Goal: Navigation & Orientation: Find specific page/section

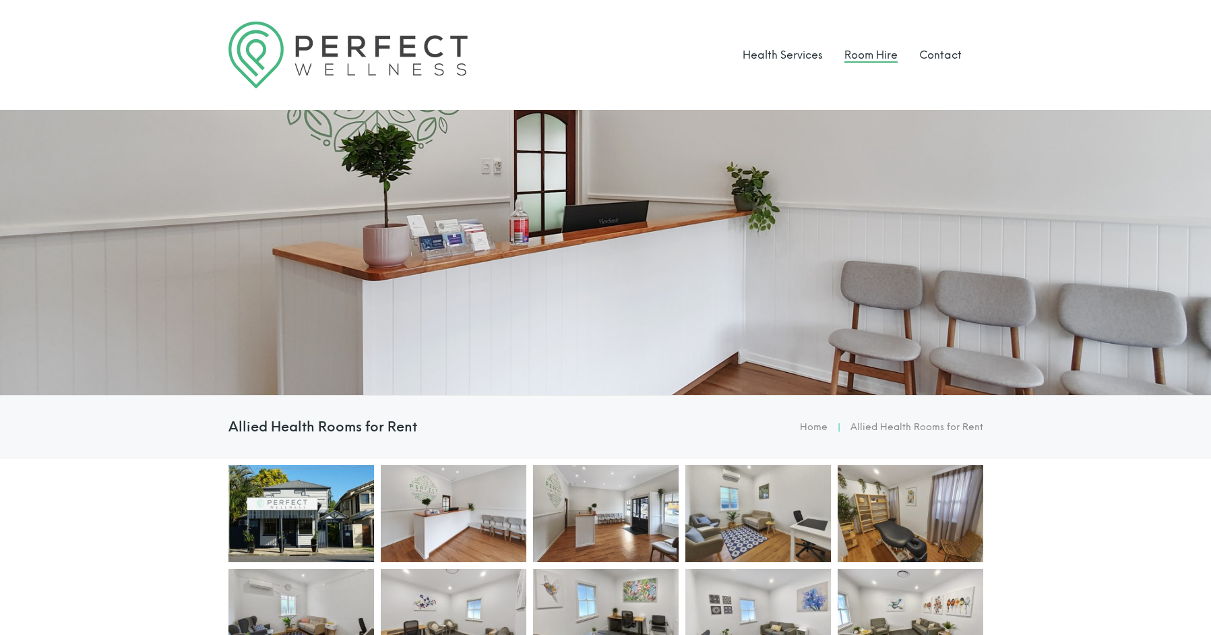
click at [881, 53] on link "Room Hire" at bounding box center [871, 55] width 53 height 13
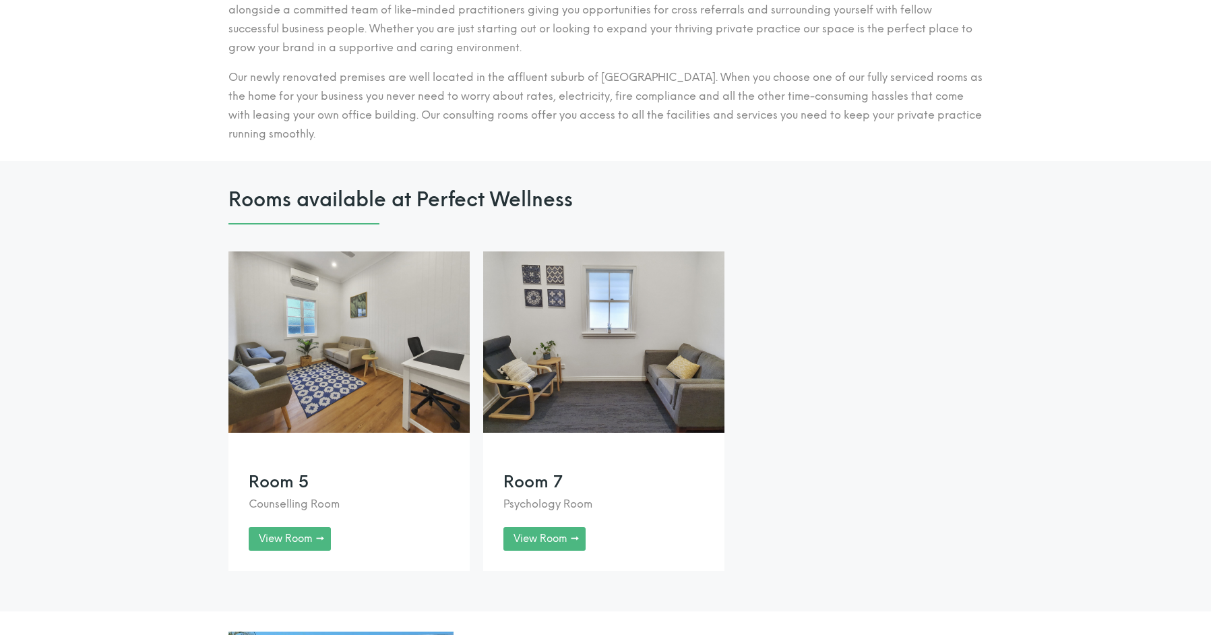
scroll to position [951, 0]
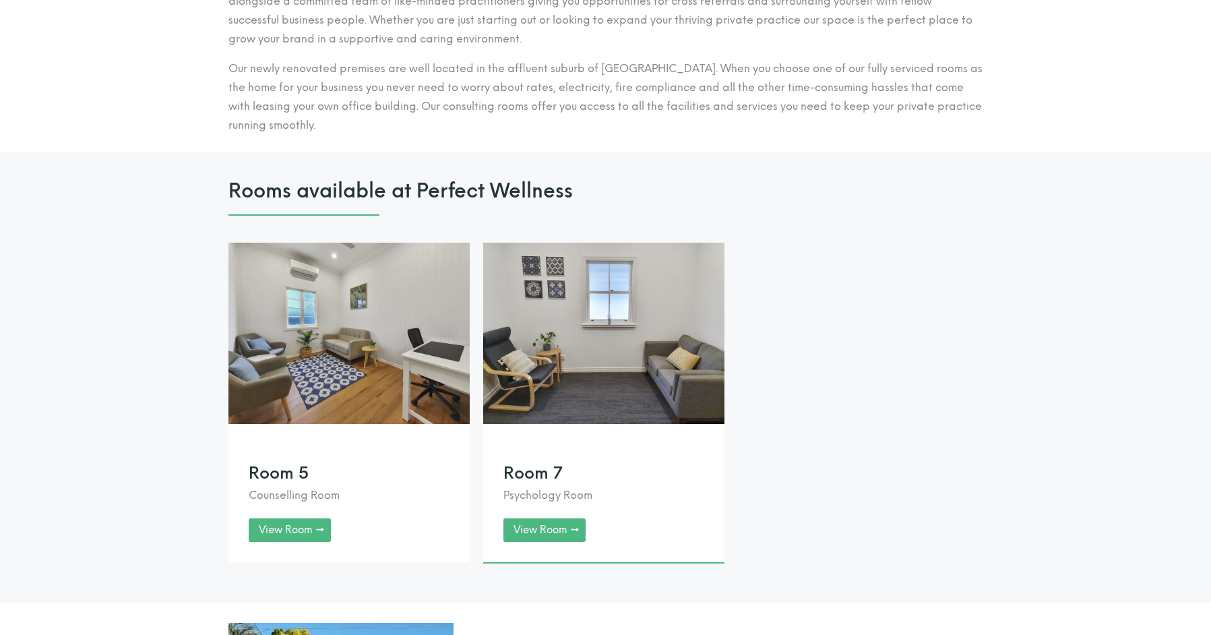
click at [621, 398] on link at bounding box center [603, 402] width 241 height 319
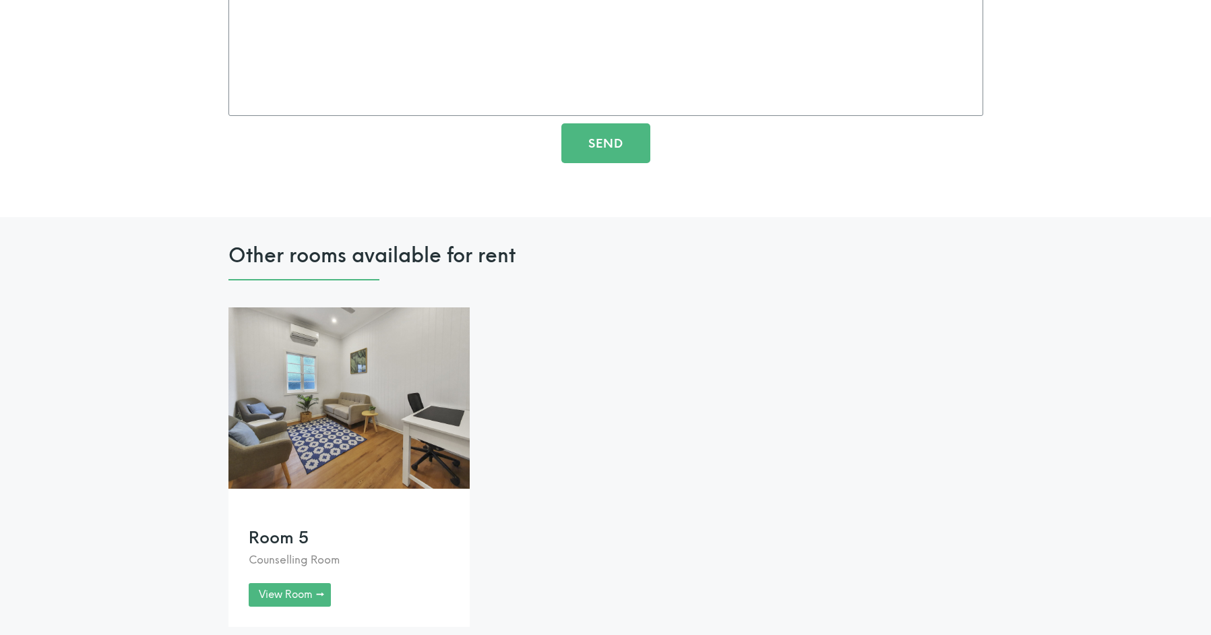
scroll to position [2456, 0]
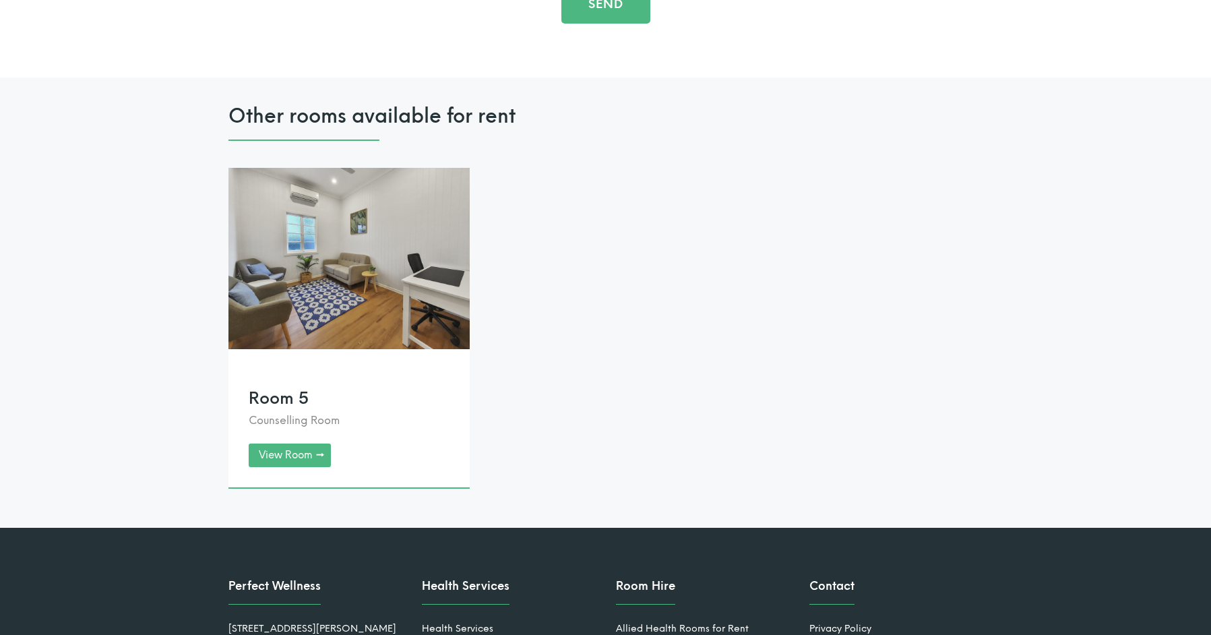
click at [292, 452] on link at bounding box center [349, 327] width 241 height 319
